Goal: Task Accomplishment & Management: Complete application form

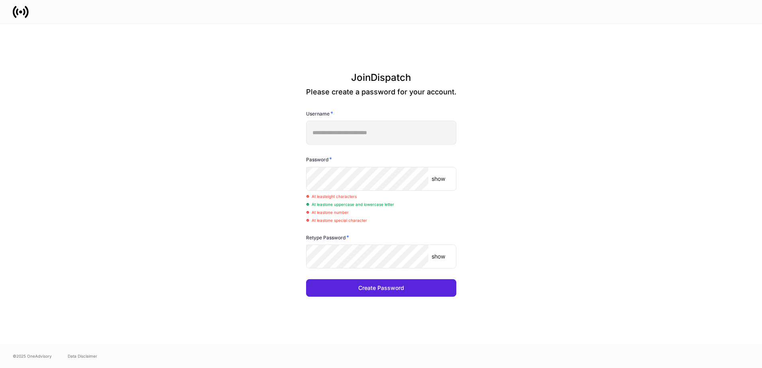
click at [445, 179] on p "show" at bounding box center [439, 179] width 14 height 8
click at [306, 177] on div "**********" at bounding box center [380, 184] width 427 height 321
click at [544, 240] on div "**********" at bounding box center [380, 184] width 427 height 321
click at [585, 270] on div "**********" at bounding box center [380, 184] width 427 height 321
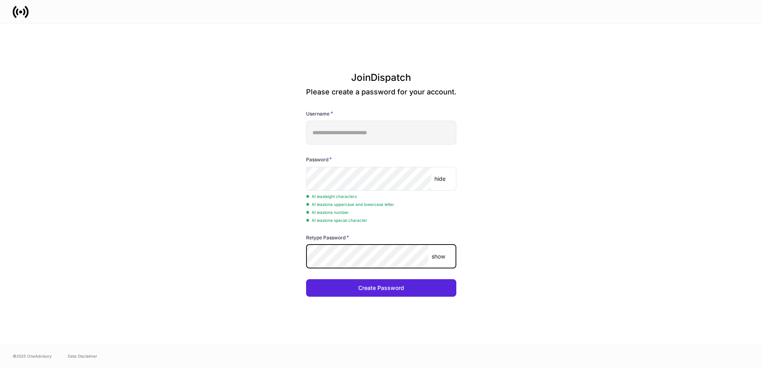
scroll to position [0, 0]
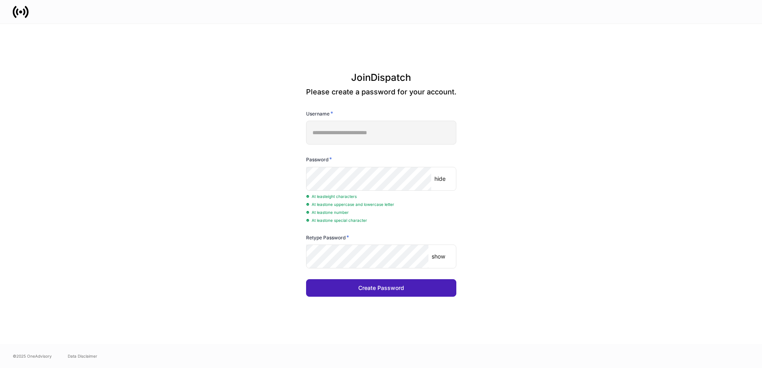
click at [418, 284] on button "Create Password" at bounding box center [381, 289] width 150 height 18
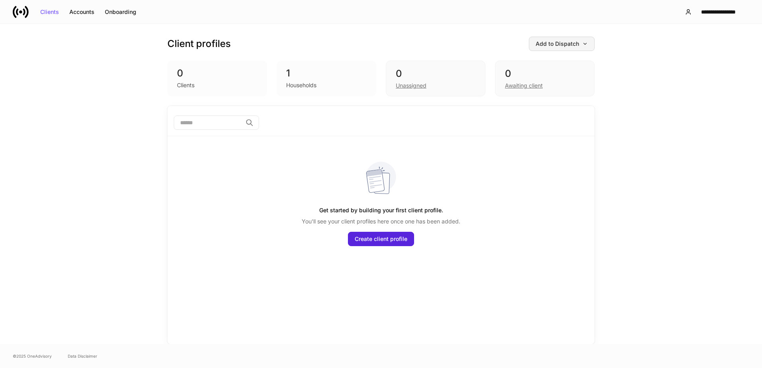
click at [585, 40] on button "Add to Dispatch" at bounding box center [562, 44] width 66 height 14
click at [644, 104] on div at bounding box center [381, 184] width 762 height 368
click at [286, 78] on div "1" at bounding box center [326, 73] width 81 height 13
click at [288, 72] on div "1" at bounding box center [326, 73] width 81 height 13
drag, startPoint x: 669, startPoint y: 191, endPoint x: 480, endPoint y: 93, distance: 213.1
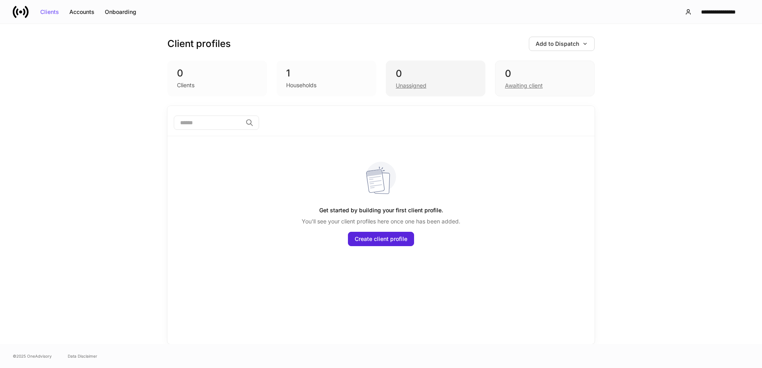
click at [664, 186] on div "Client profiles Add to Dispatch 0 Clients 1 Households 0 Unassigned 0 Awaiting …" at bounding box center [381, 184] width 762 height 321
click at [575, 45] on div "Add to Dispatch" at bounding box center [562, 44] width 52 height 6
click at [642, 96] on div at bounding box center [381, 184] width 762 height 368
click at [577, 46] on div "Add to Dispatch" at bounding box center [562, 44] width 52 height 6
click at [544, 69] on div "Add clients manually" at bounding box center [544, 67] width 54 height 8
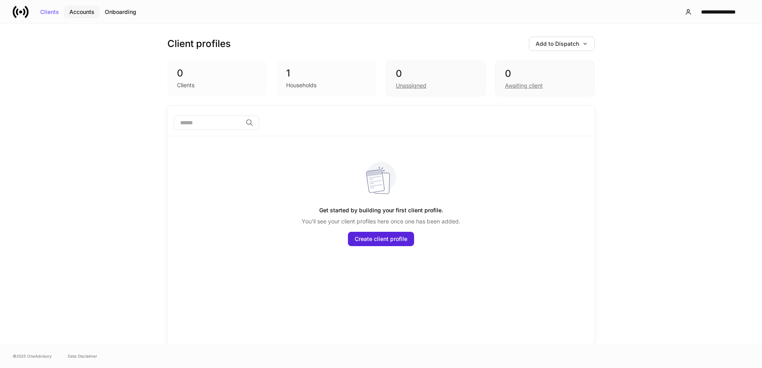
click at [87, 10] on div "Accounts" at bounding box center [81, 12] width 25 height 6
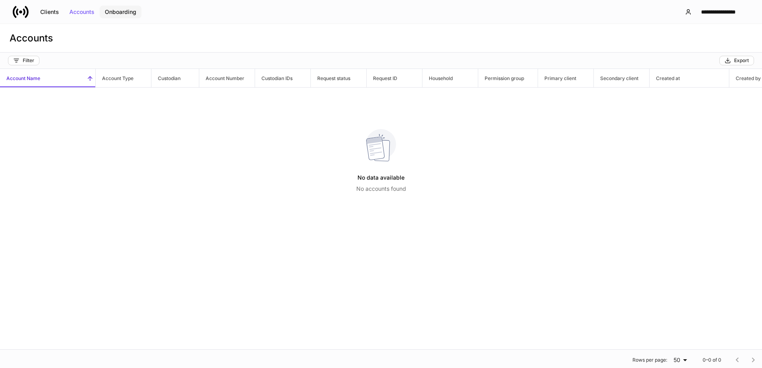
click at [132, 14] on div "Onboarding" at bounding box center [121, 12] width 32 height 6
